Goal: Check status: Check status

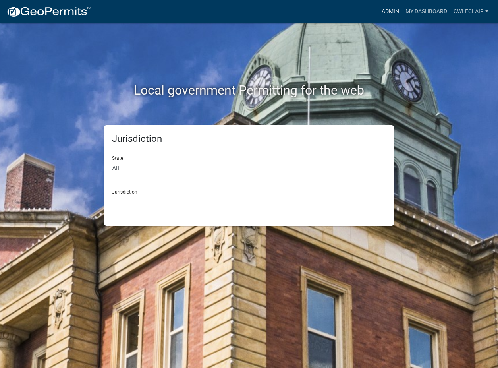
click at [388, 12] on link "Admin" at bounding box center [390, 11] width 24 height 15
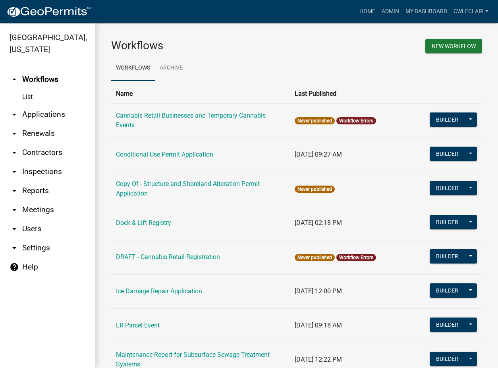
click at [27, 115] on link "arrow_drop_down Applications" at bounding box center [47, 114] width 95 height 19
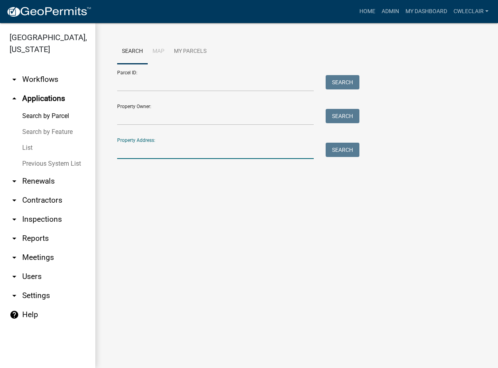
click at [145, 153] on input "Property Address:" at bounding box center [215, 151] width 197 height 16
type input "23799"
click at [348, 149] on button "Search" at bounding box center [343, 150] width 34 height 14
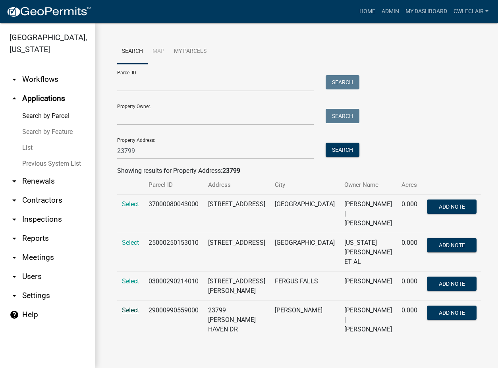
click at [131, 306] on span "Select" at bounding box center [130, 310] width 17 height 8
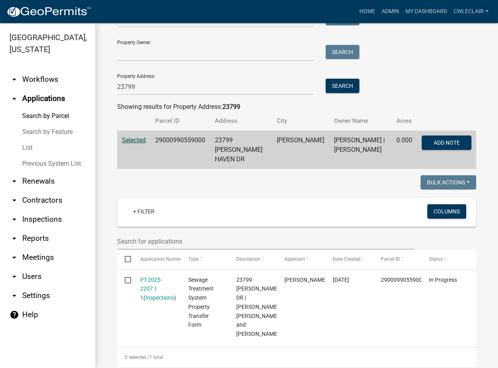
scroll to position [91, 0]
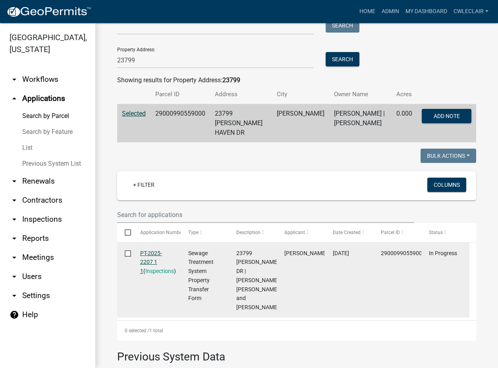
click at [143, 250] on link "PT-2025-2207 1 1" at bounding box center [151, 262] width 22 height 25
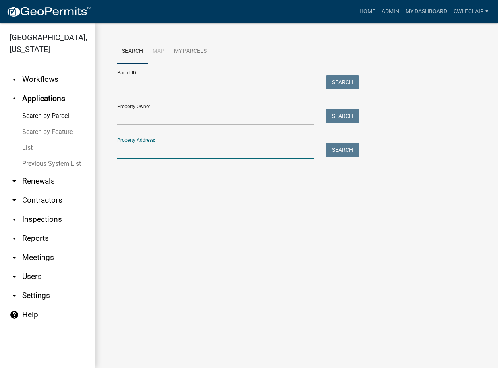
click at [132, 148] on input "Property Address:" at bounding box center [215, 151] width 197 height 16
type input "23799"
click at [344, 147] on button "Search" at bounding box center [343, 150] width 34 height 14
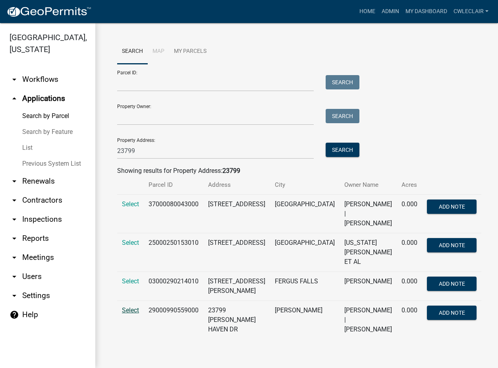
click at [133, 306] on span "Select" at bounding box center [130, 310] width 17 height 8
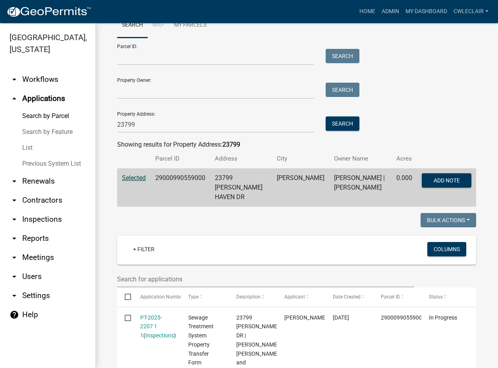
scroll to position [45, 0]
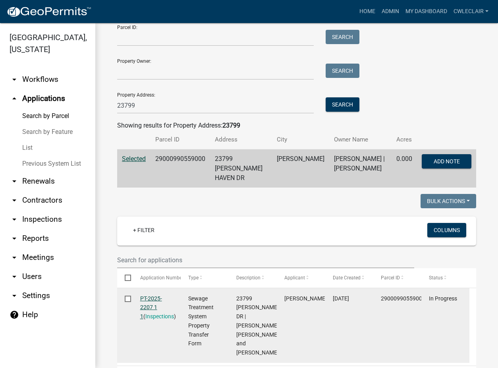
click at [150, 295] on link "PT-2025-2207 1 1" at bounding box center [151, 307] width 22 height 25
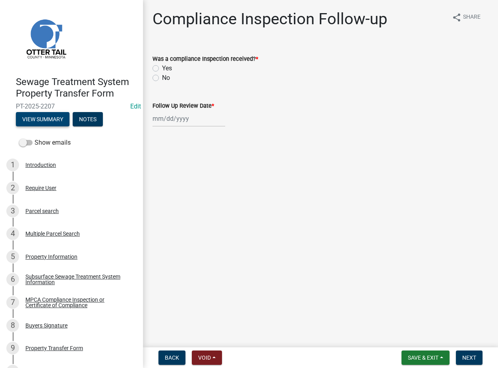
click at [56, 119] on button "View Summary" at bounding box center [43, 119] width 54 height 14
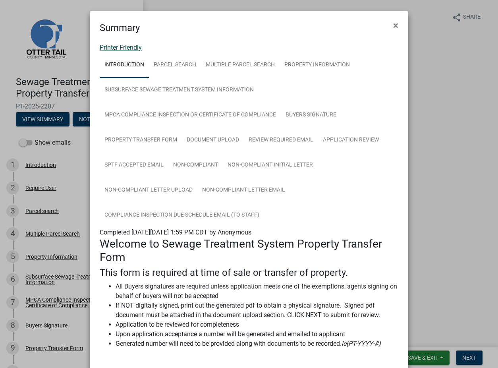
click at [110, 46] on link "Printer Friendly" at bounding box center [121, 48] width 42 height 8
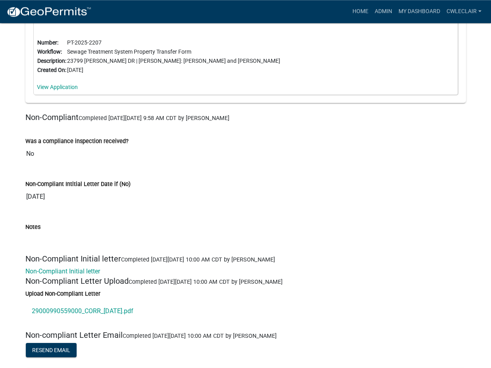
scroll to position [3968, 0]
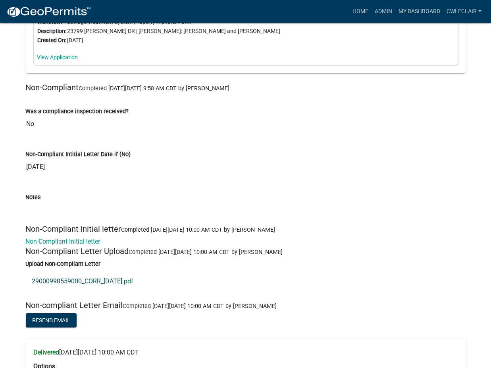
click at [90, 291] on link "29000990559000_CORR_[DATE].pdf" at bounding box center [245, 281] width 441 height 19
